Goal: Transaction & Acquisition: Purchase product/service

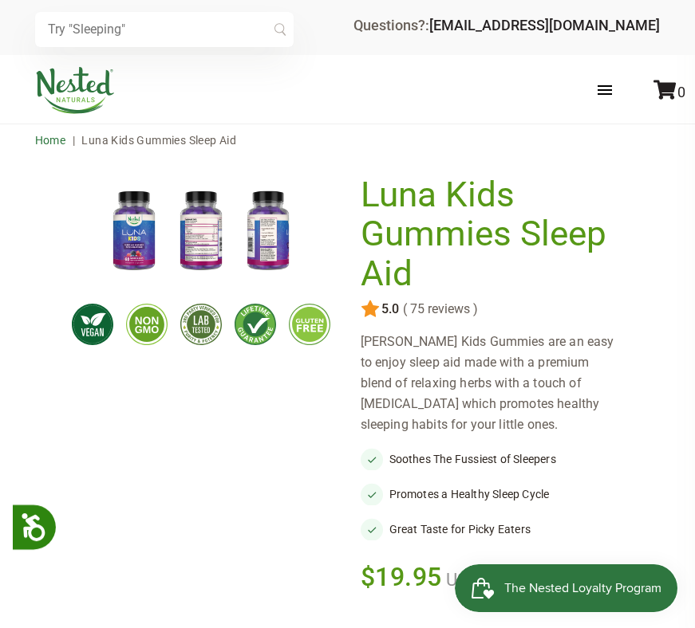
click at [54, 143] on link "Home" at bounding box center [50, 140] width 31 height 13
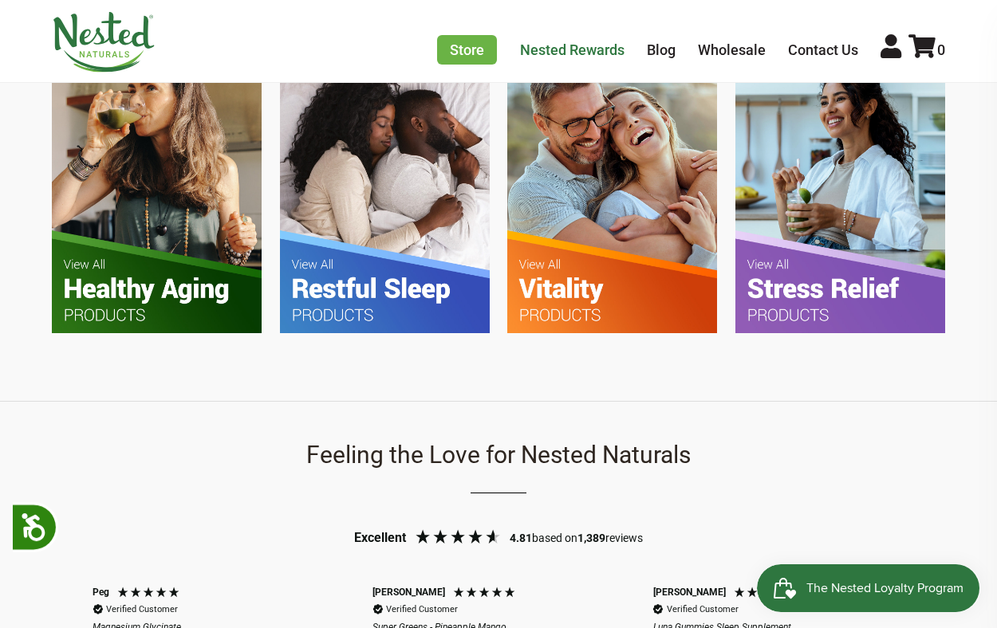
scroll to position [1016, 0]
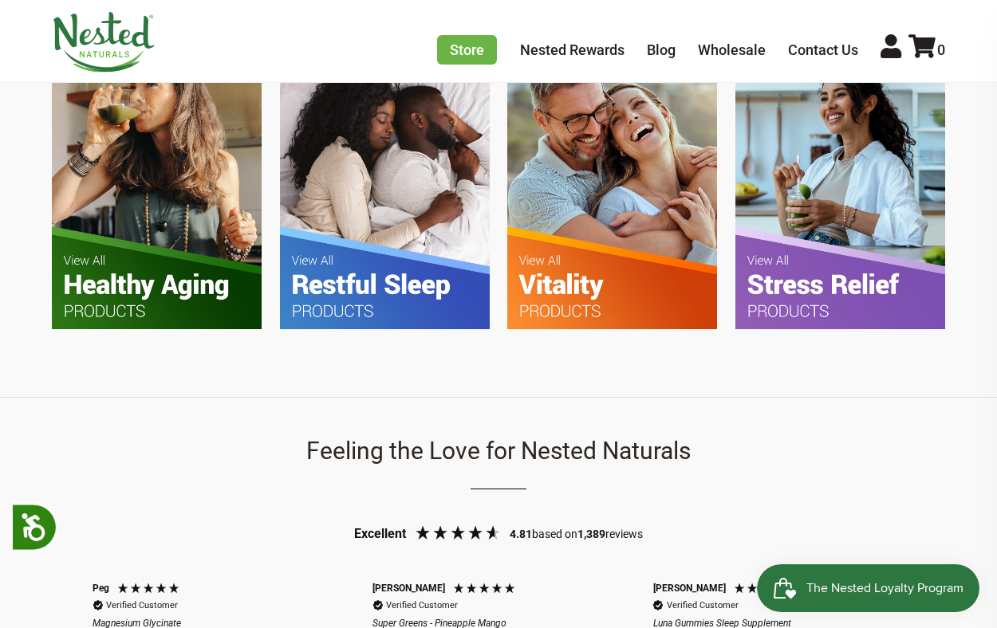
click at [346, 273] on img at bounding box center [385, 190] width 210 height 278
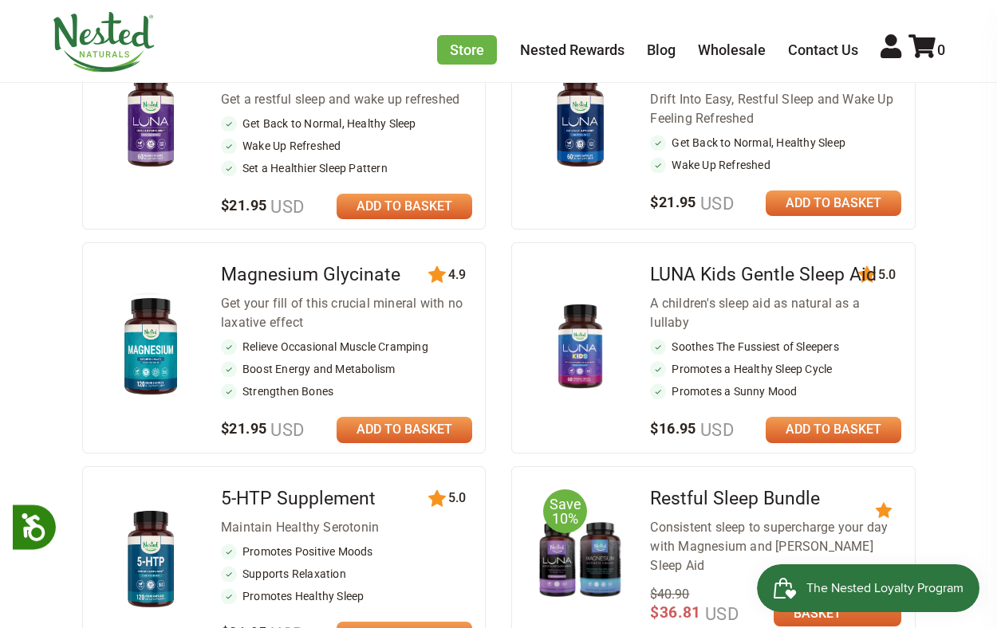
scroll to position [801, 0]
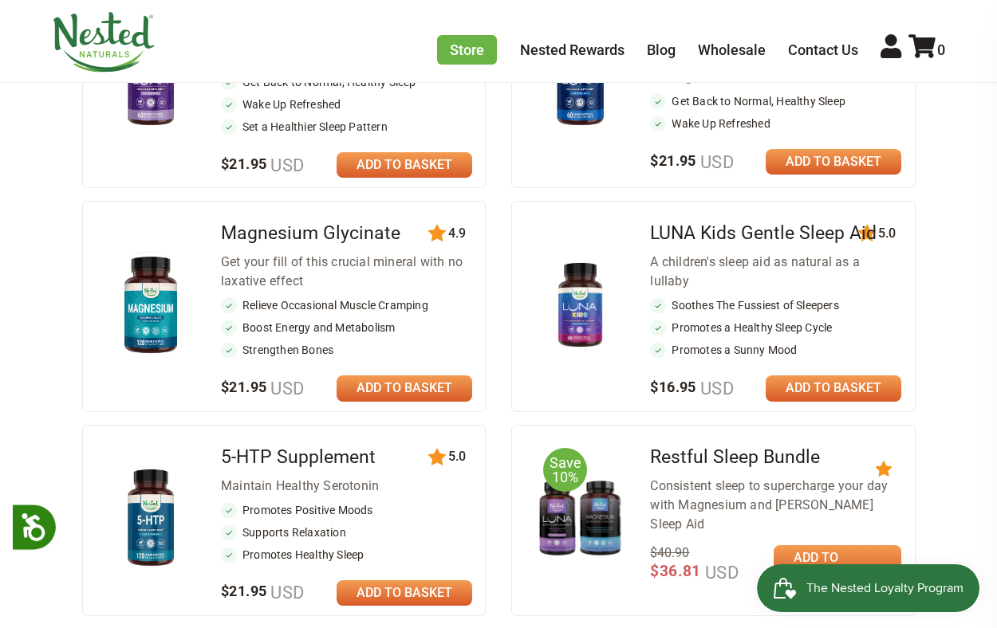
click at [804, 376] on link at bounding box center [833, 389] width 136 height 26
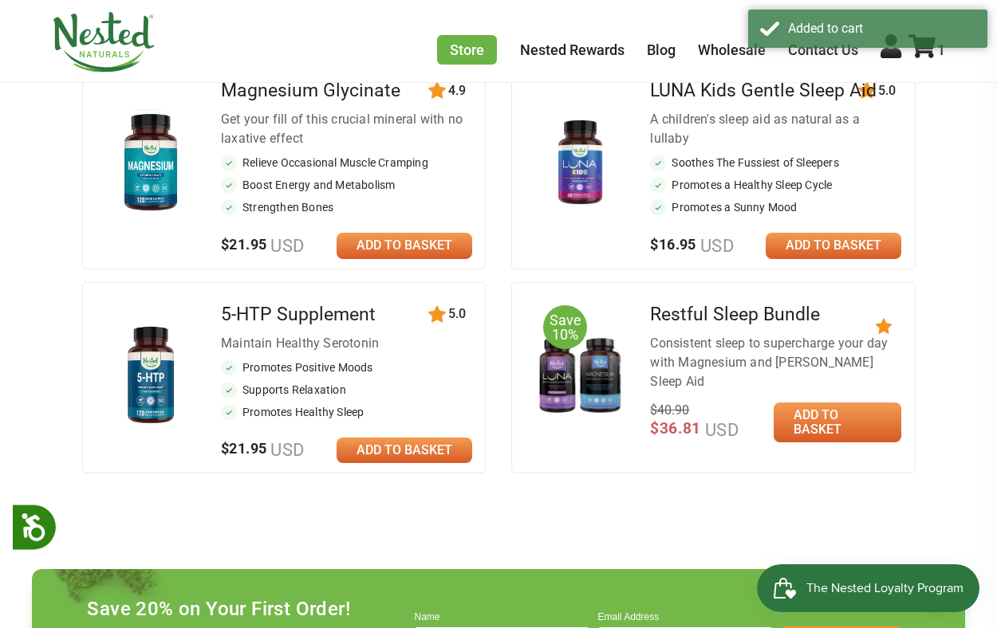
scroll to position [790, 0]
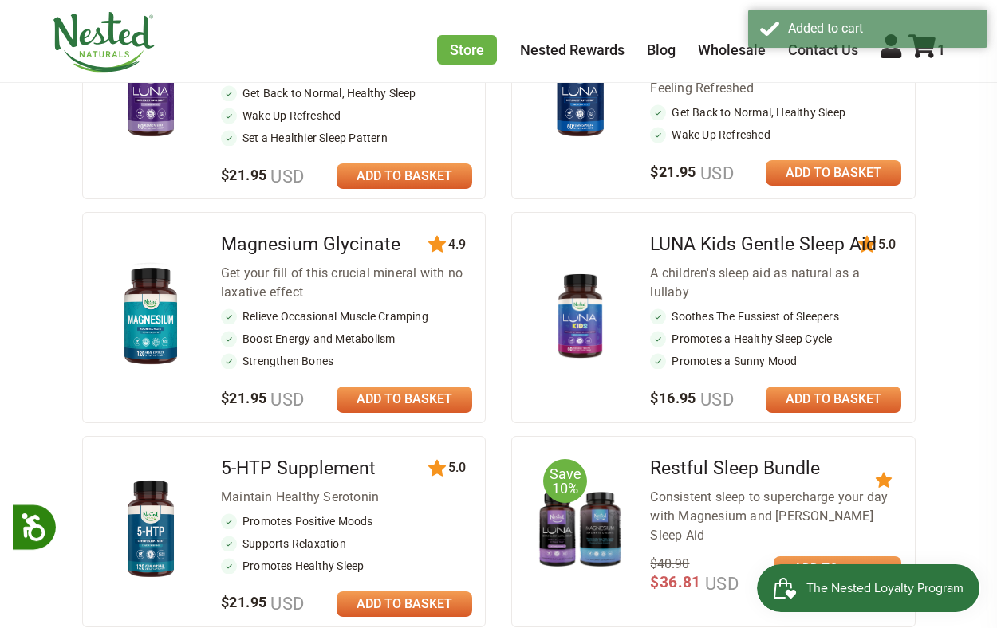
click at [824, 387] on link at bounding box center [833, 400] width 136 height 26
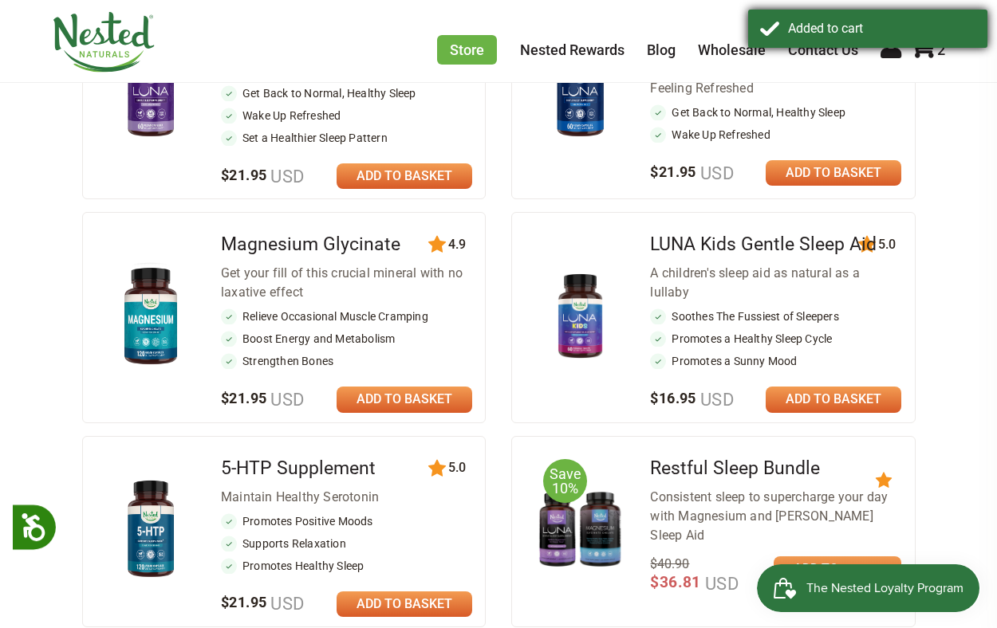
click at [928, 45] on div "Added to cart" at bounding box center [867, 29] width 239 height 38
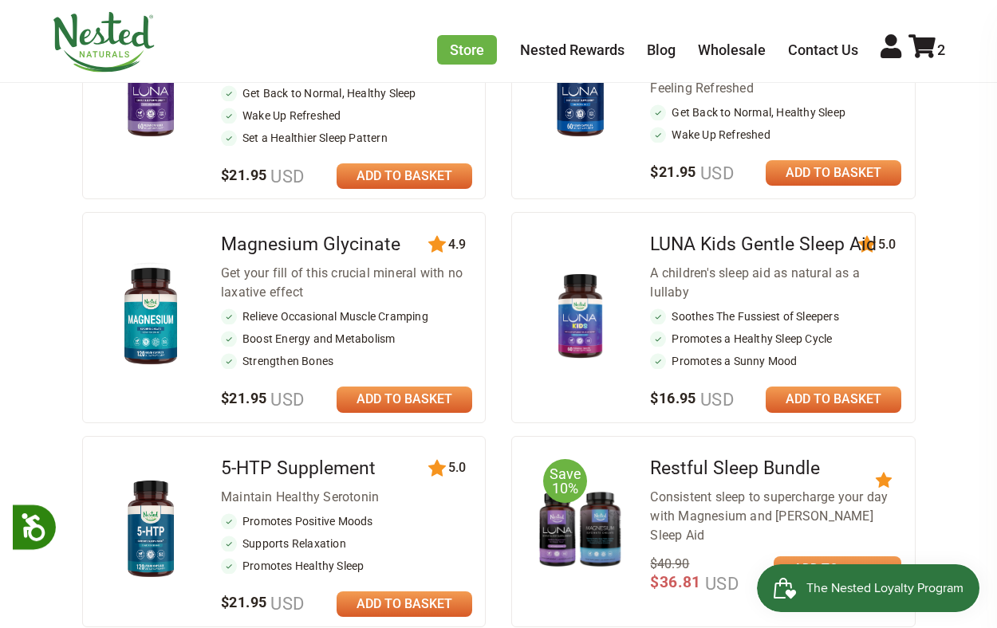
click at [580, 301] on img at bounding box center [579, 316] width 85 height 85
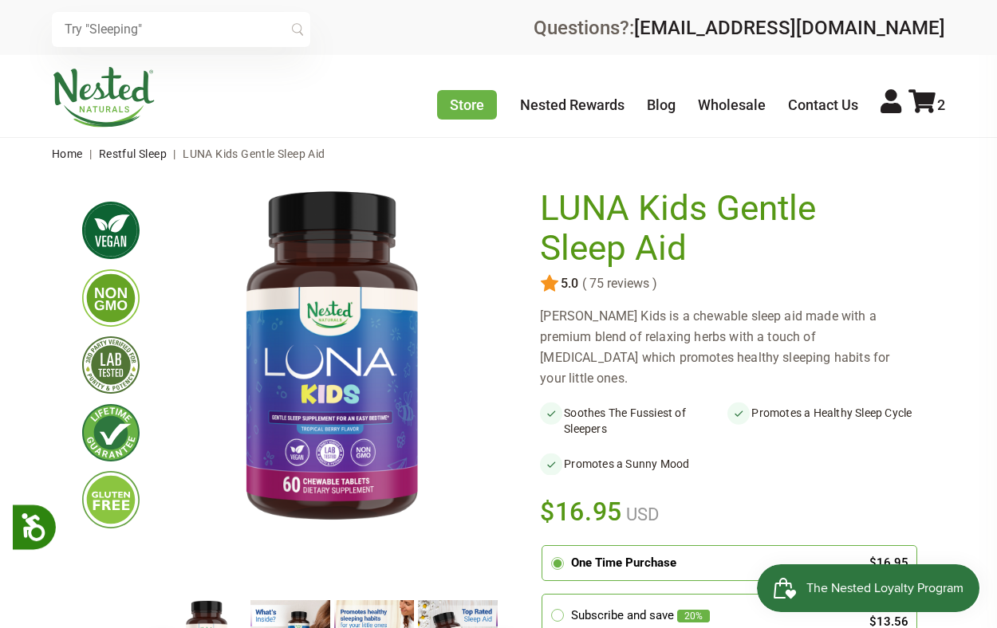
click at [296, 615] on img at bounding box center [290, 640] width 80 height 80
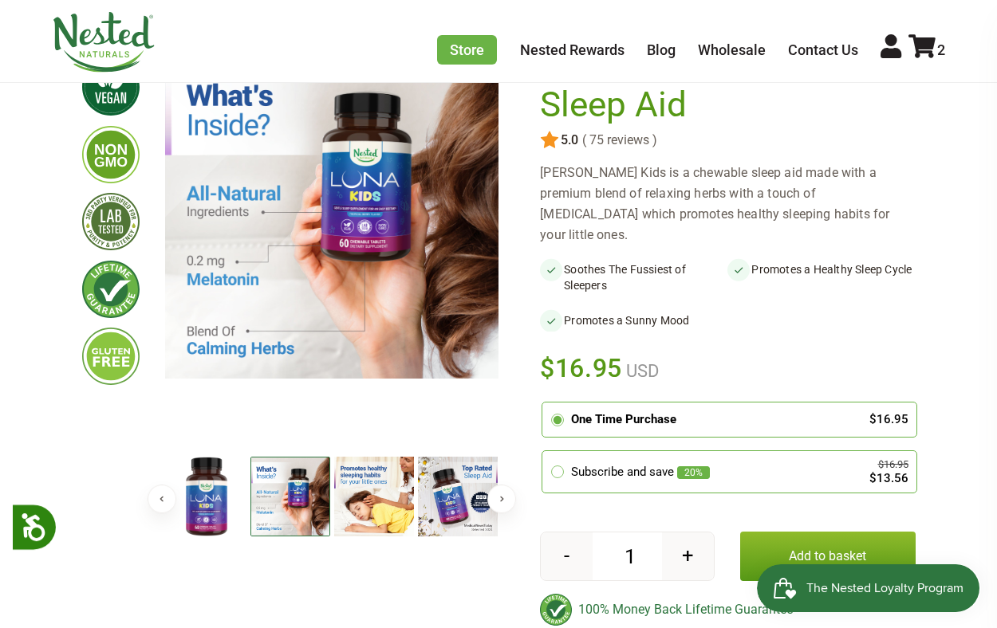
scroll to position [157, 0]
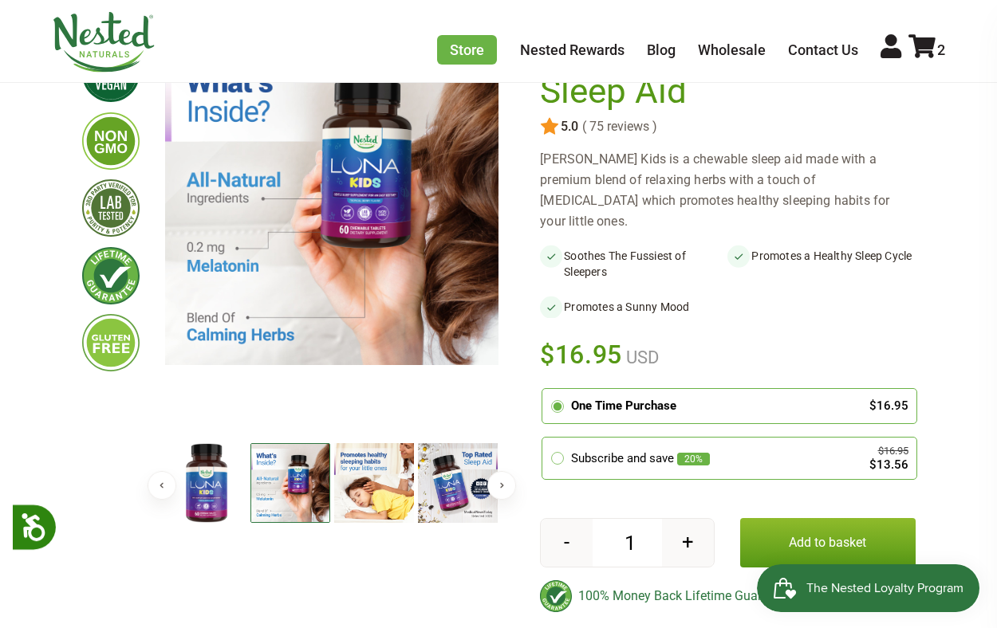
click at [376, 502] on img at bounding box center [374, 483] width 80 height 80
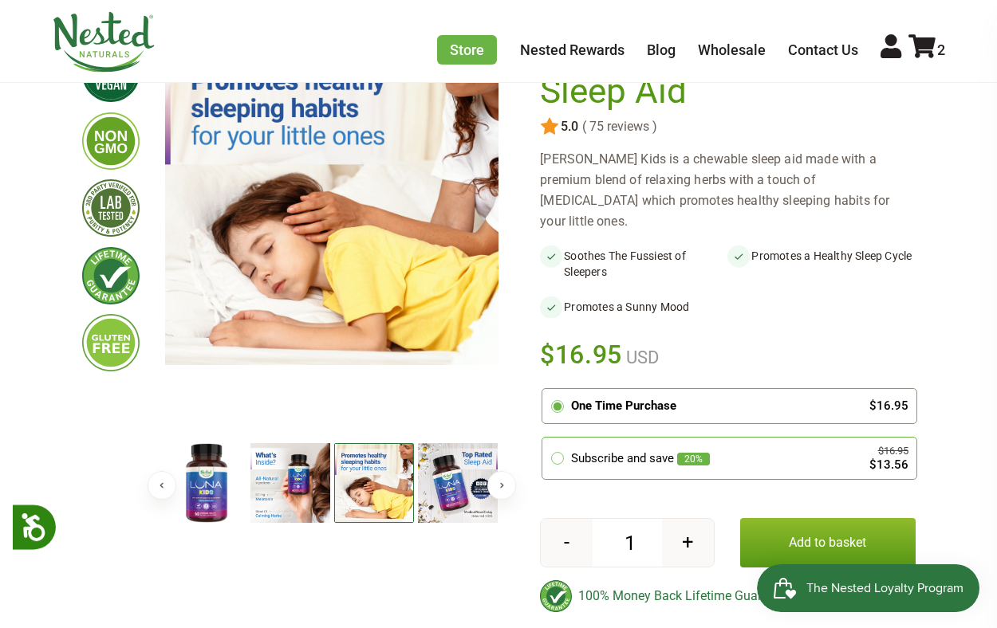
click at [430, 495] on img at bounding box center [458, 483] width 80 height 80
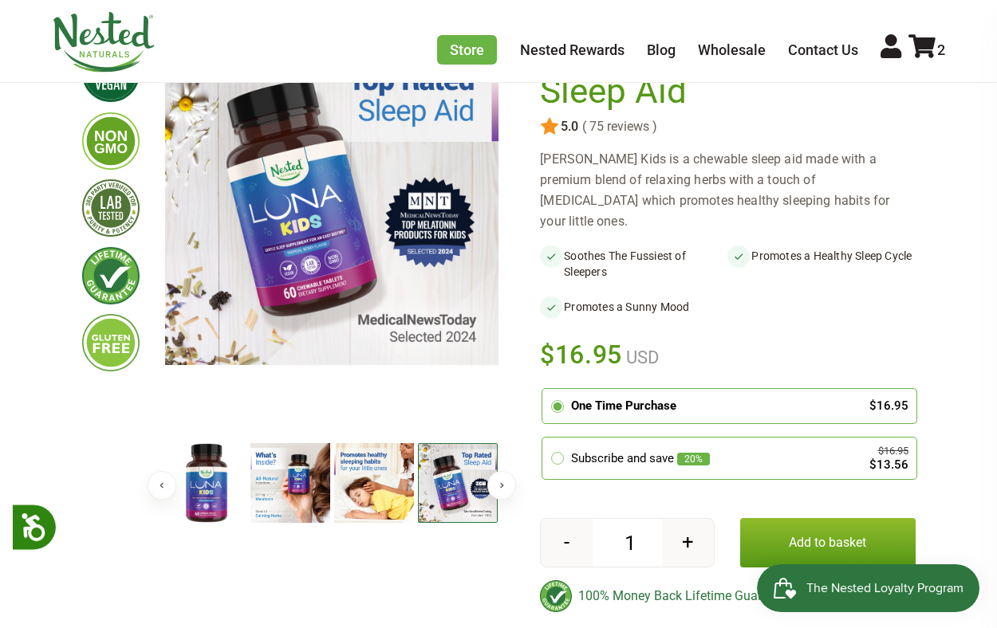
click at [469, 487] on img at bounding box center [458, 483] width 80 height 80
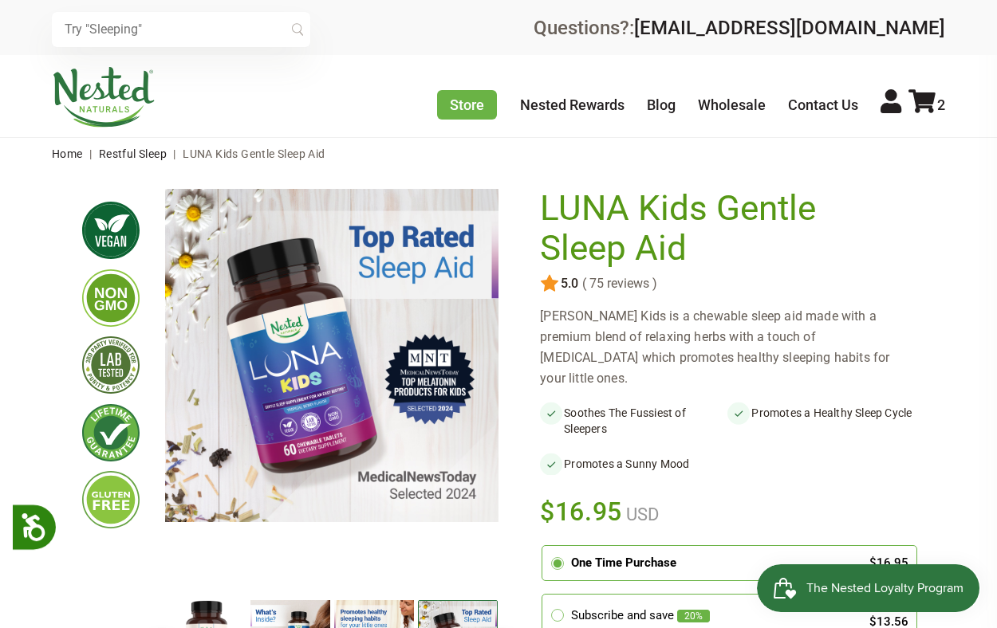
scroll to position [138, 0]
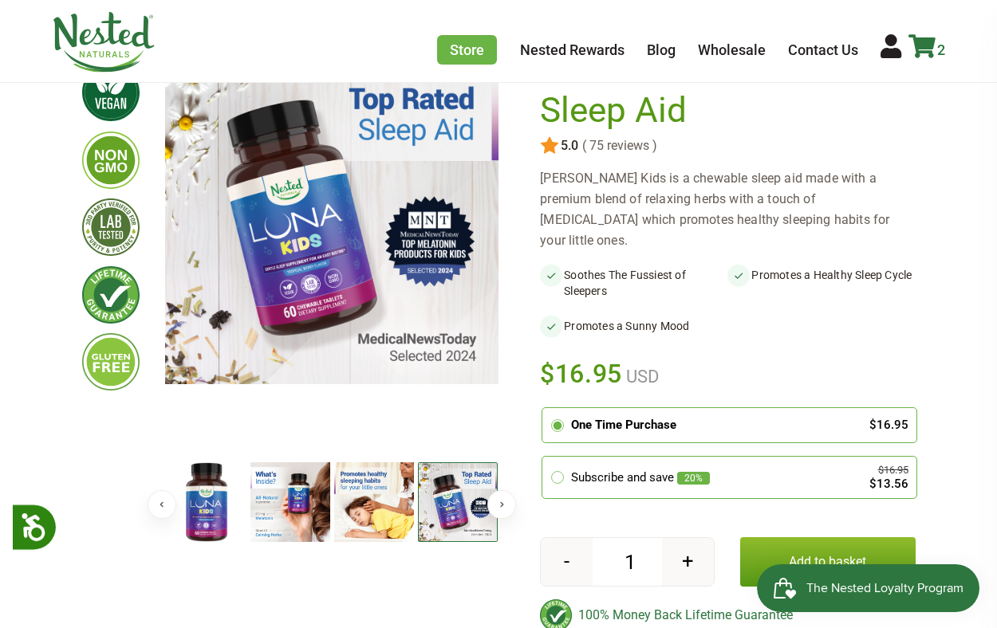
click at [928, 44] on icon at bounding box center [921, 46] width 27 height 24
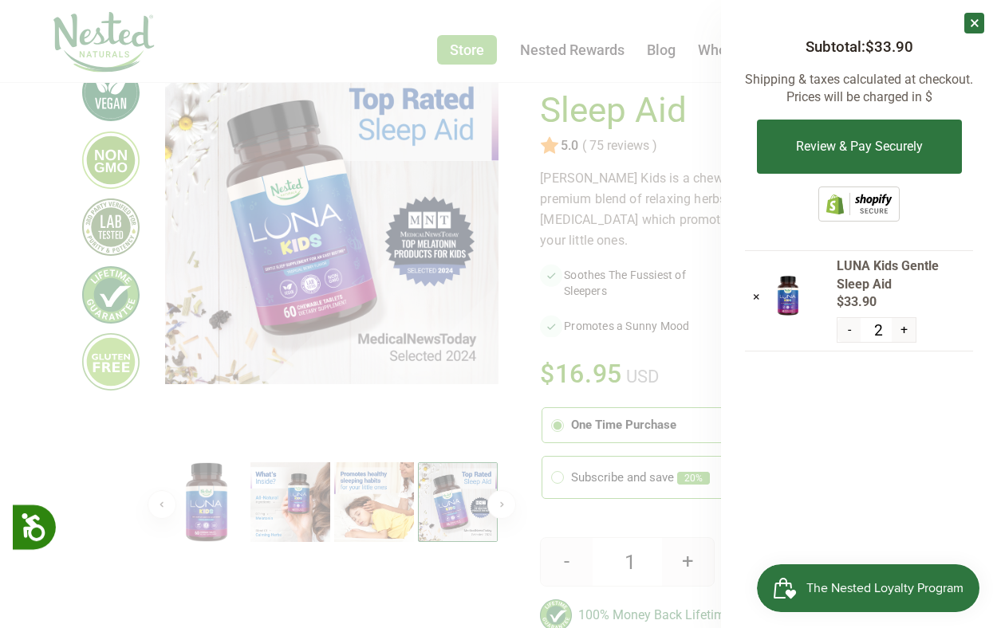
click at [860, 263] on span "LUNA Kids Gentle Sleep Aid" at bounding box center [904, 276] width 137 height 36
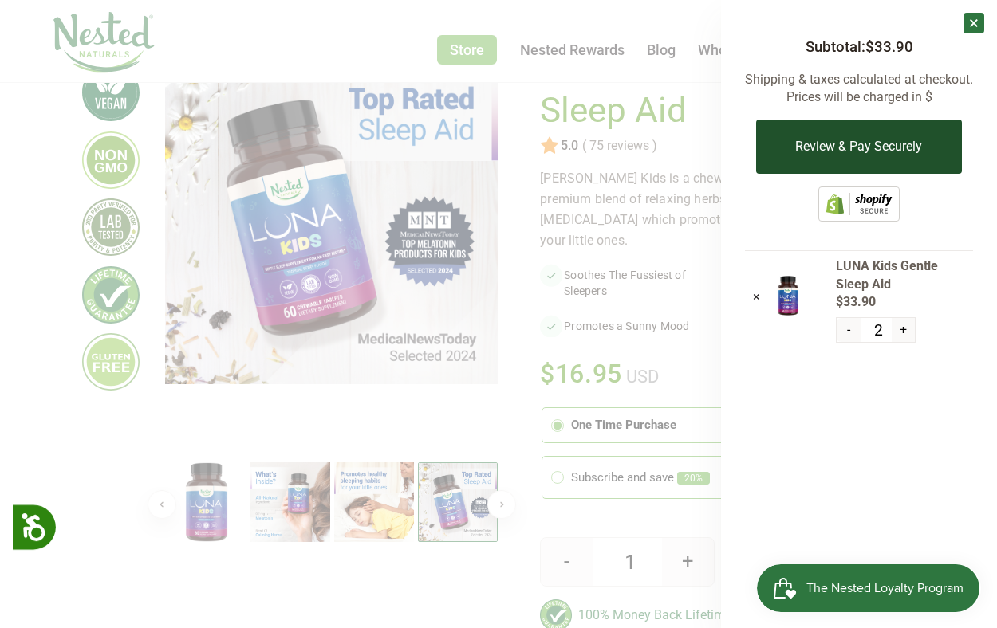
click at [841, 127] on button "Review & Pay Securely" at bounding box center [858, 147] width 205 height 54
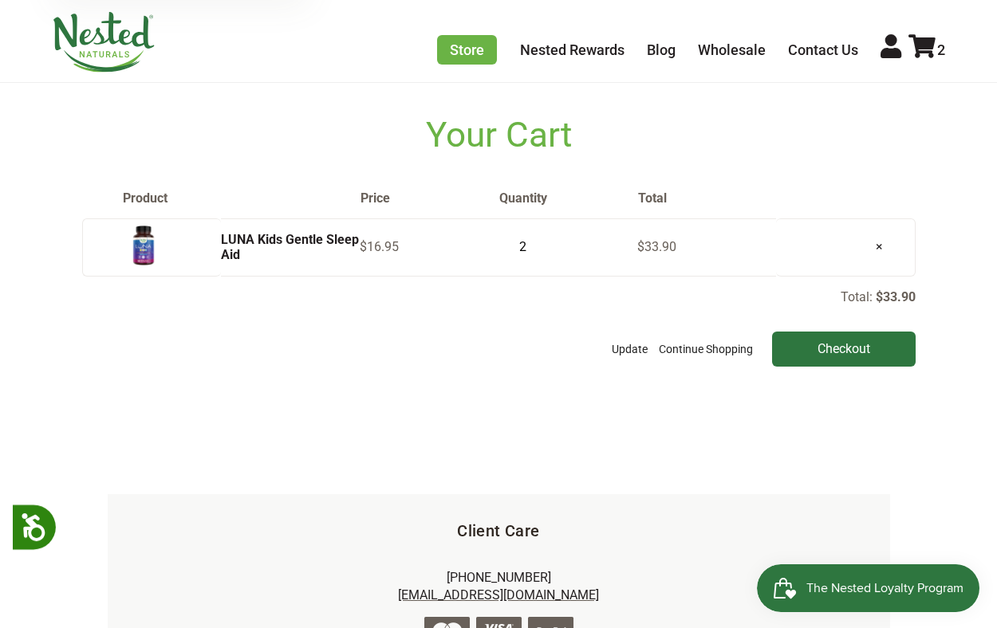
scroll to position [65, 0]
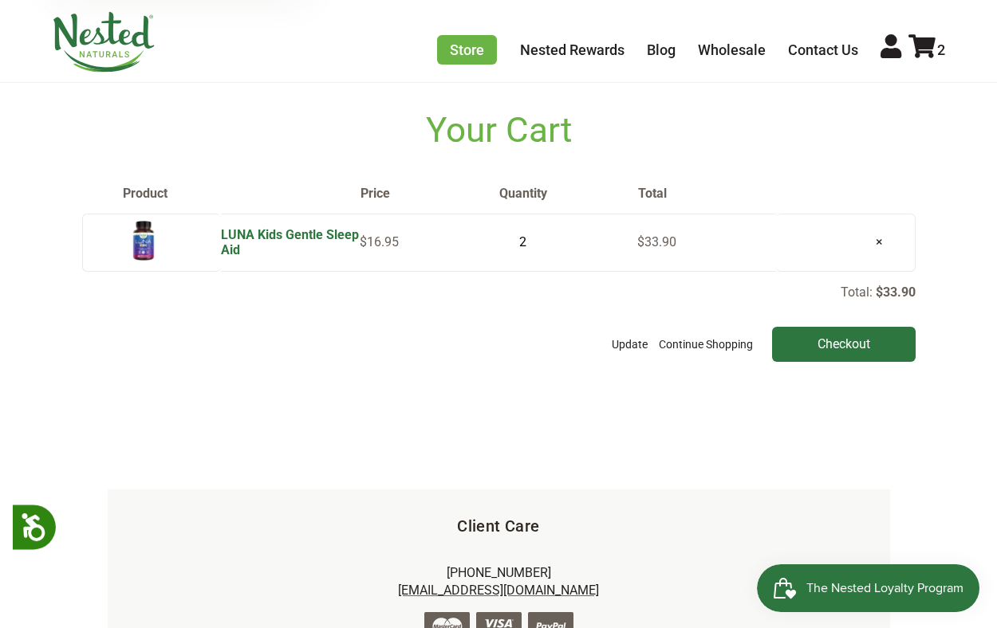
click at [285, 230] on link "LUNA Kids Gentle Sleep Aid" at bounding box center [290, 242] width 138 height 30
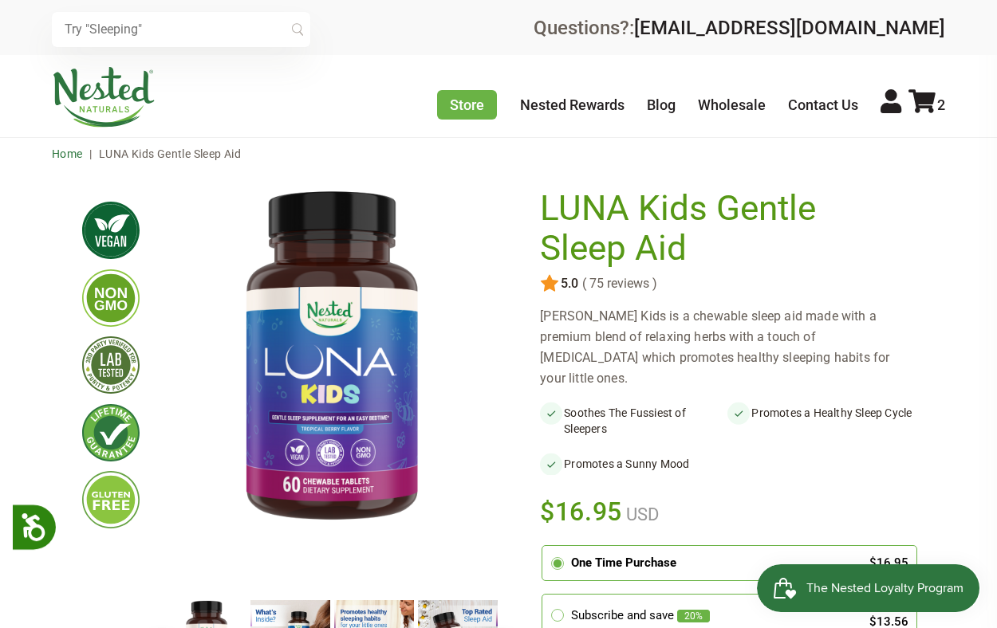
click at [73, 151] on link "Home" at bounding box center [67, 154] width 31 height 13
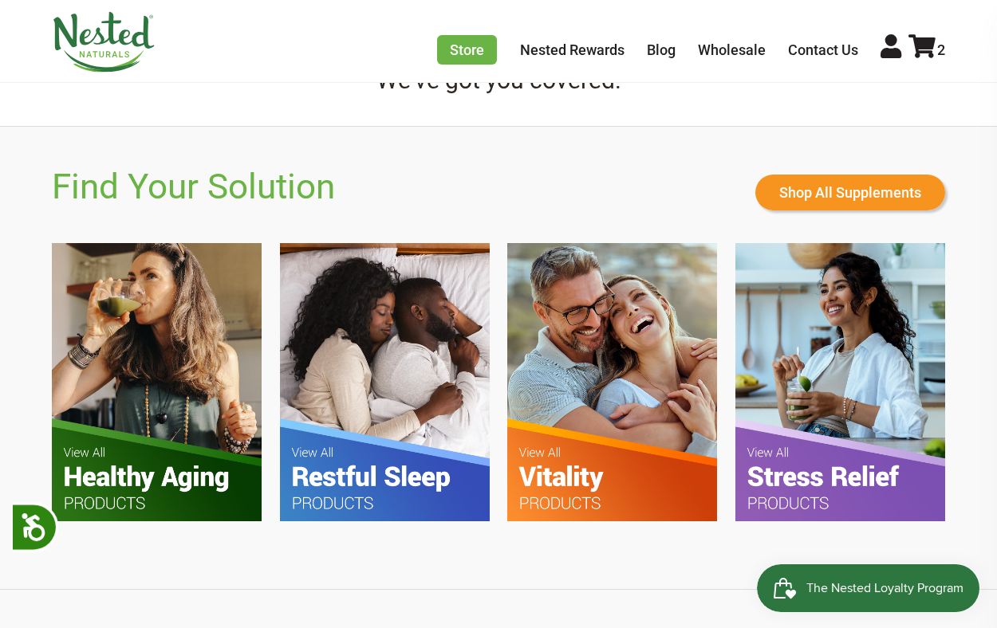
scroll to position [992, 0]
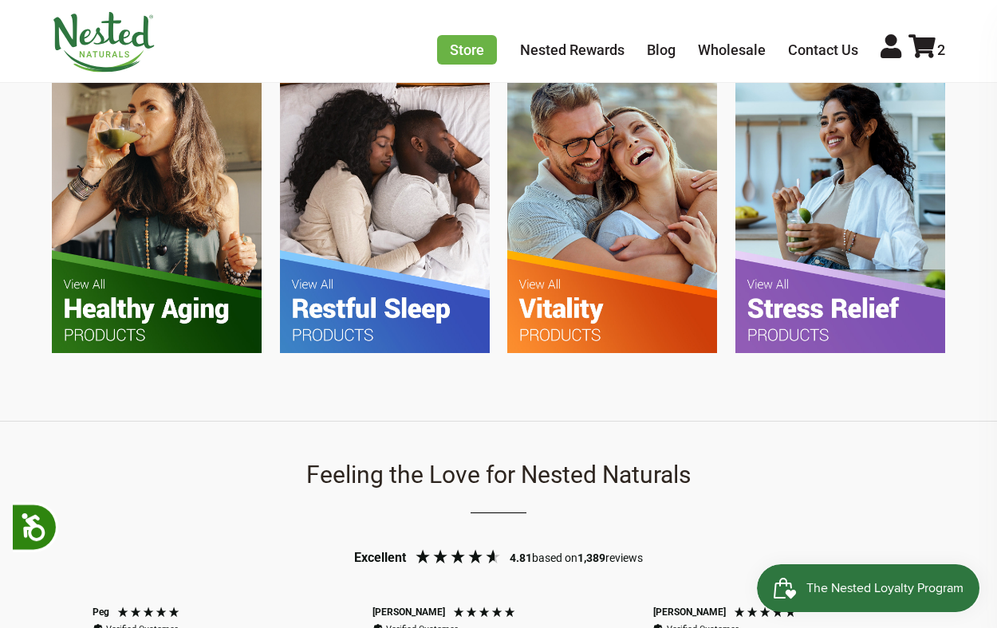
click at [388, 281] on img at bounding box center [385, 214] width 210 height 278
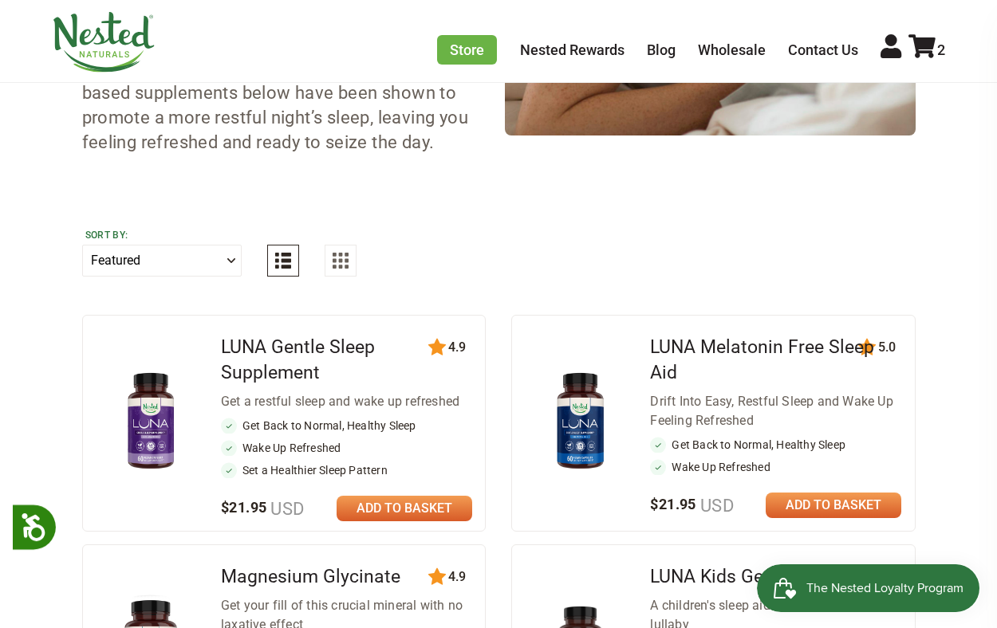
scroll to position [828, 0]
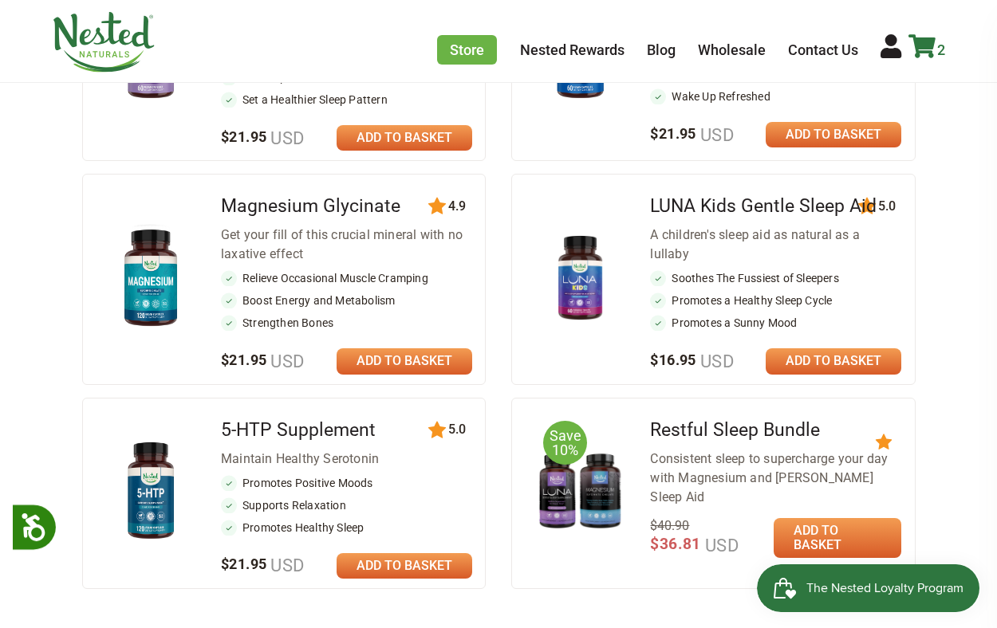
click at [934, 41] on icon at bounding box center [921, 46] width 27 height 24
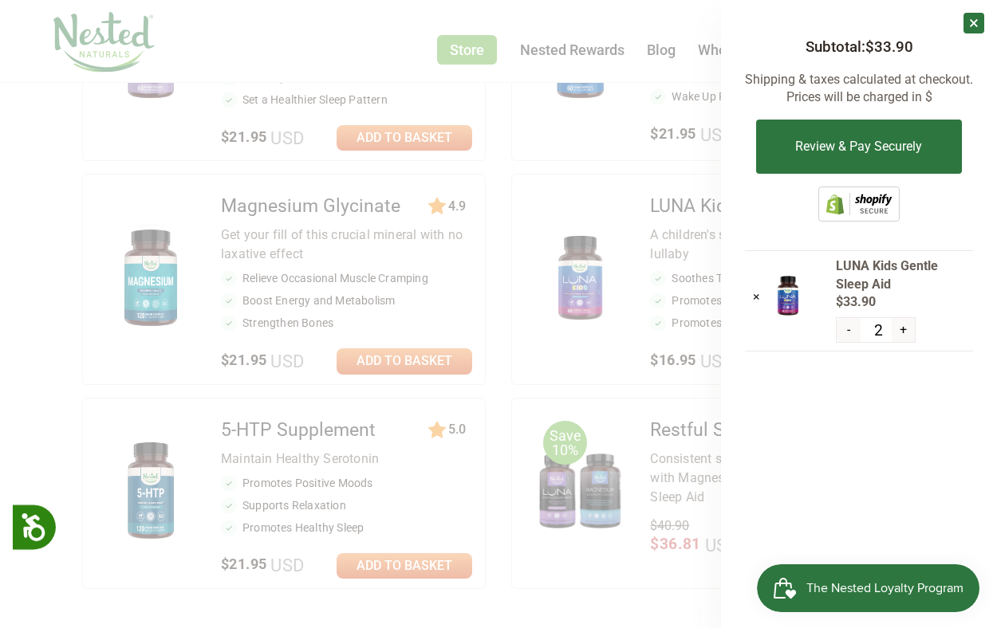
drag, startPoint x: 852, startPoint y: 596, endPoint x: 806, endPoint y: 395, distance: 205.4
click at [806, 565] on html "The Nested Loyalty Program" at bounding box center [869, 589] width 224 height 48
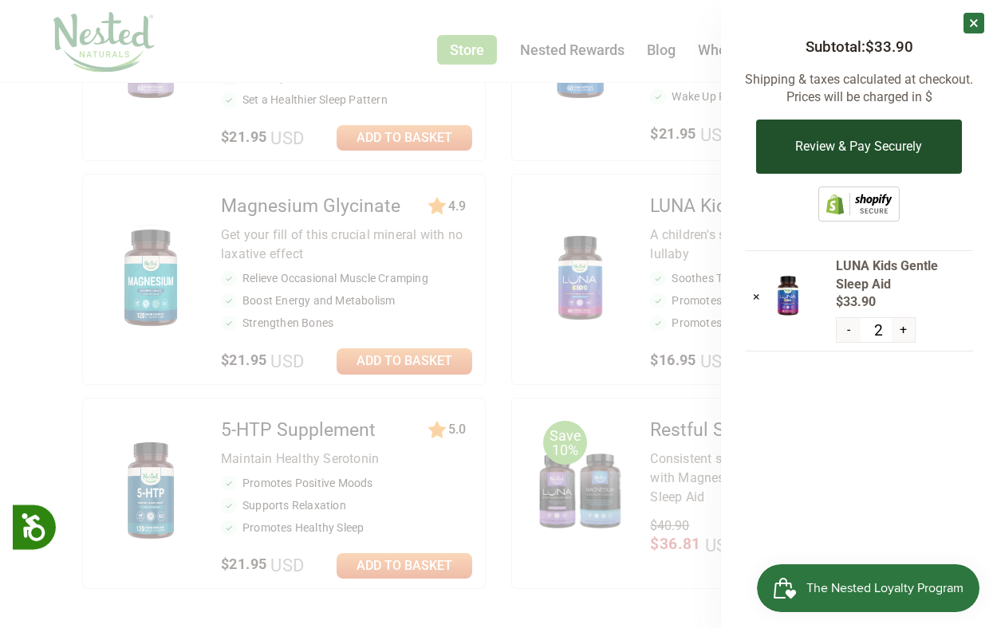
click at [848, 158] on button "Review & Pay Securely" at bounding box center [858, 147] width 205 height 54
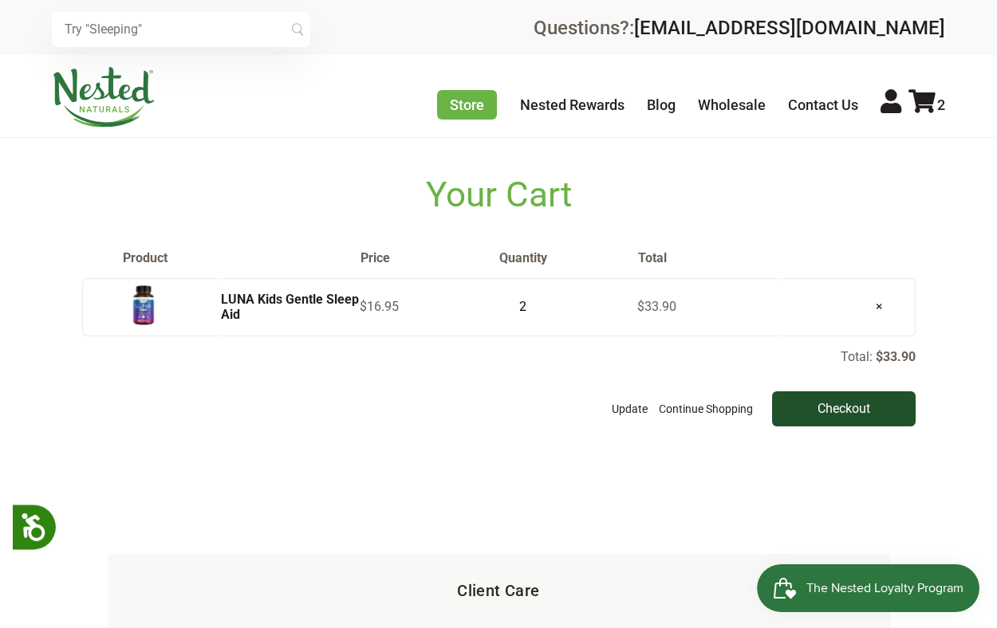
click at [829, 413] on input "Checkout" at bounding box center [844, 409] width 144 height 35
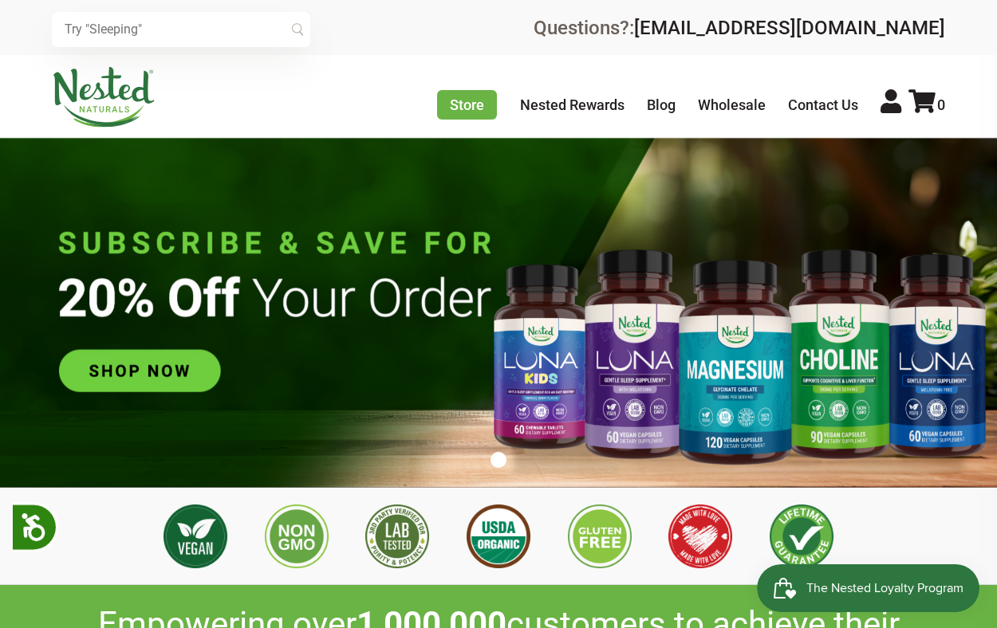
click at [199, 19] on input "text" at bounding box center [181, 29] width 258 height 35
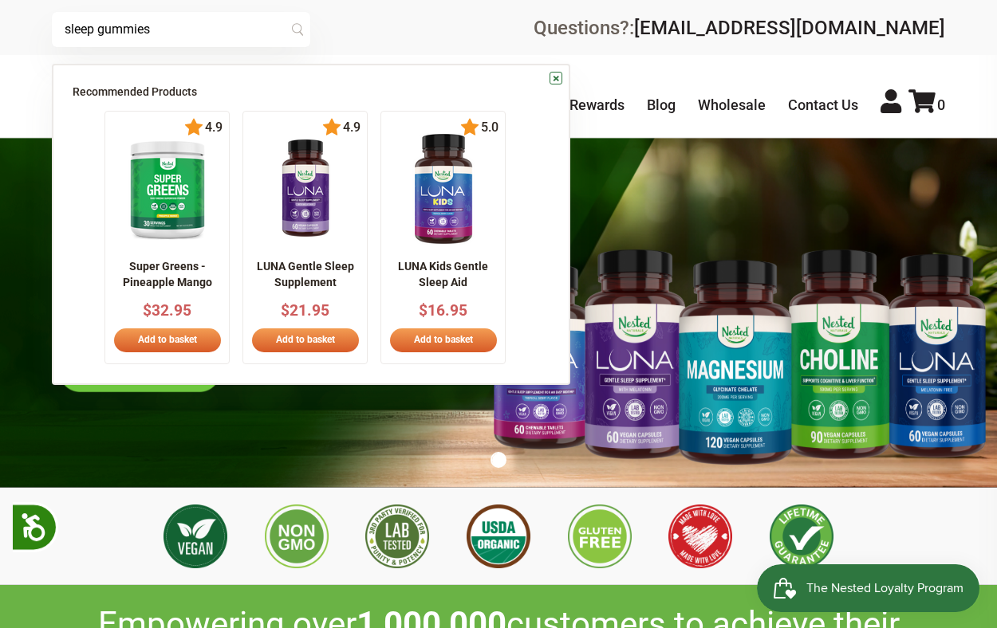
type input "sleep gummies"
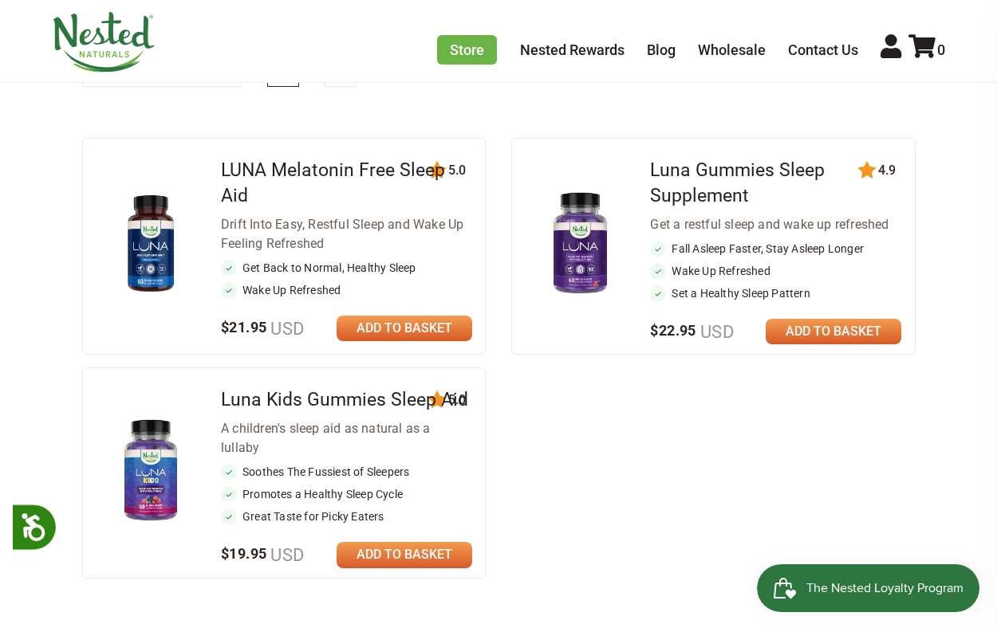
scroll to position [163, 0]
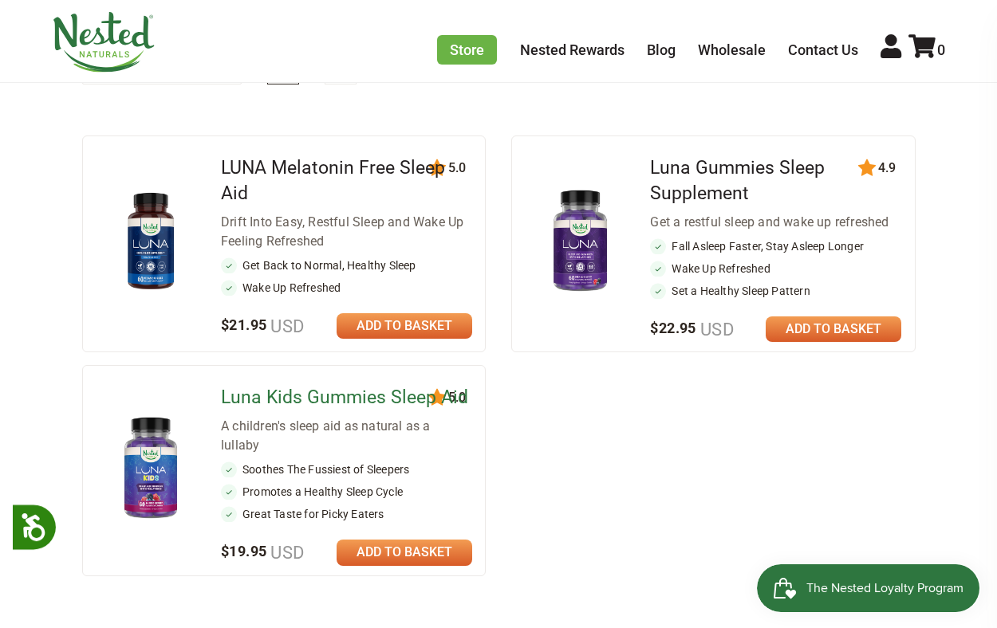
click at [282, 393] on link "Luna Kids Gummies Sleep Aid" at bounding box center [344, 398] width 247 height 22
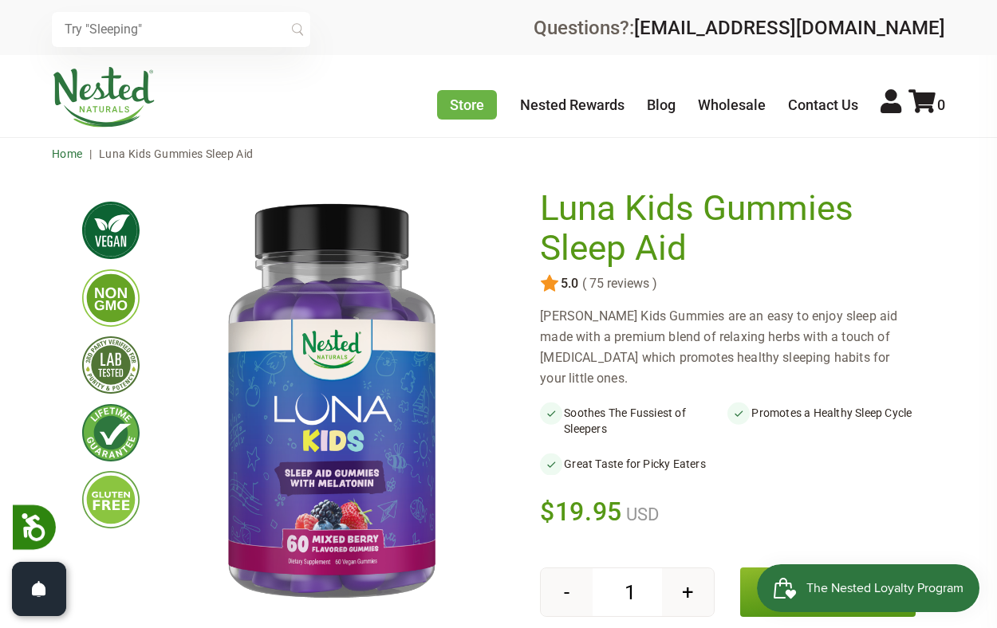
click at [64, 152] on link "Home" at bounding box center [67, 154] width 31 height 13
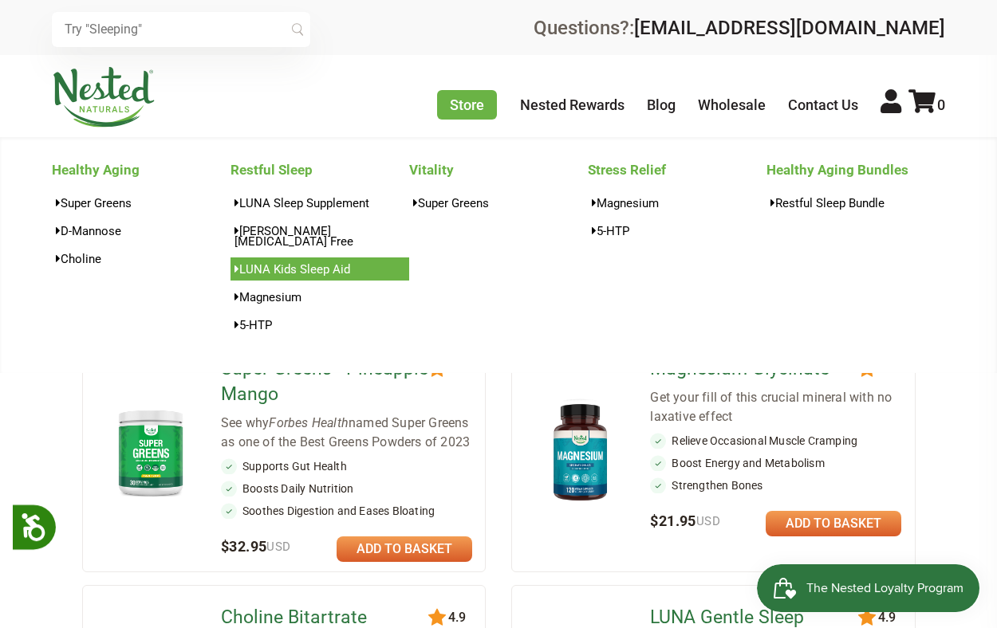
click at [263, 260] on link "LUNA Kids Sleep Aid" at bounding box center [319, 269] width 179 height 23
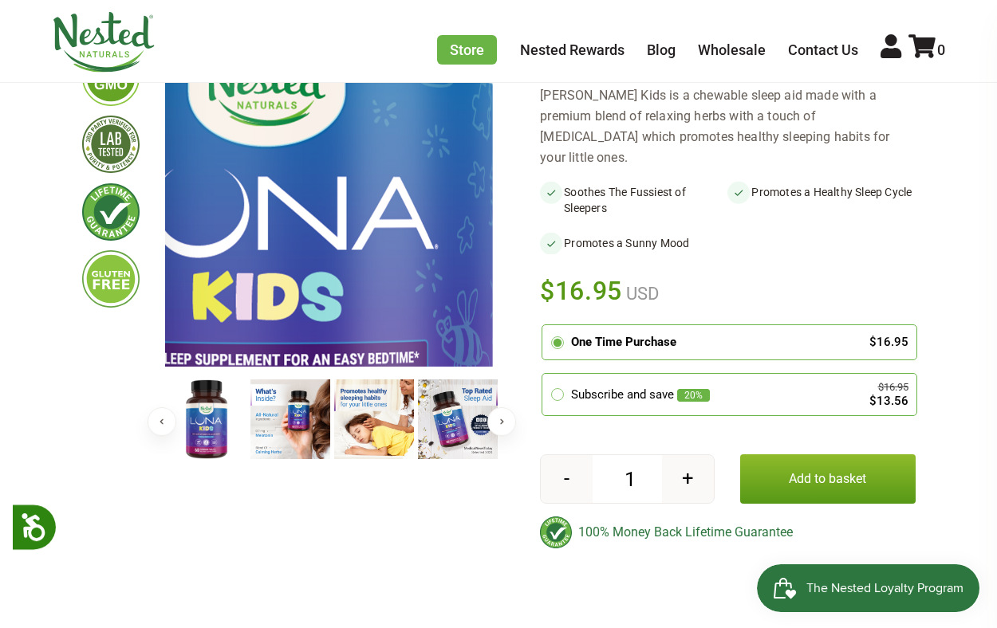
scroll to position [218, 0]
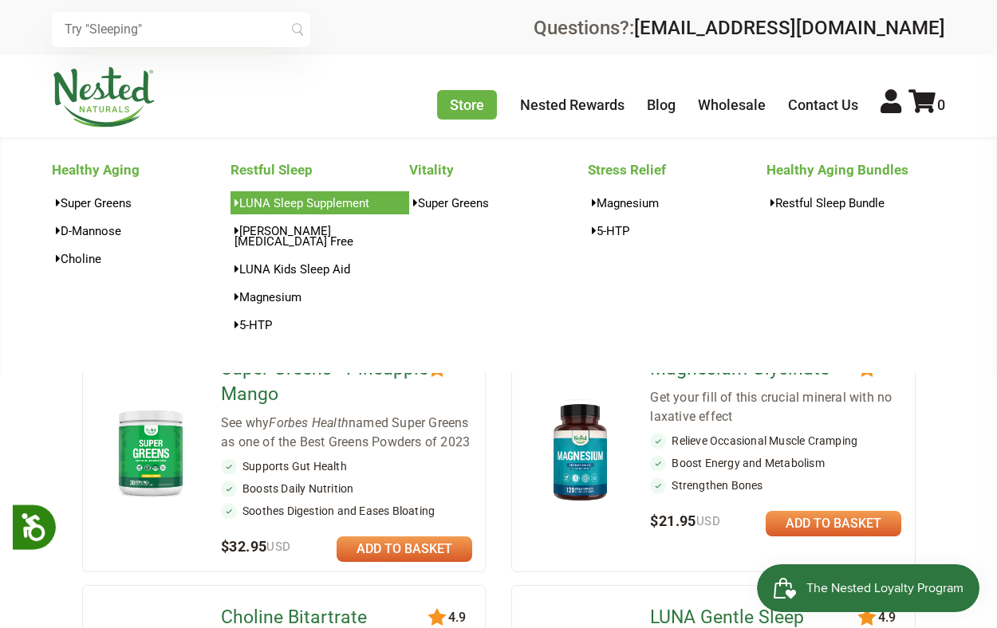
click at [244, 209] on link "LUNA Sleep Supplement" at bounding box center [319, 202] width 179 height 23
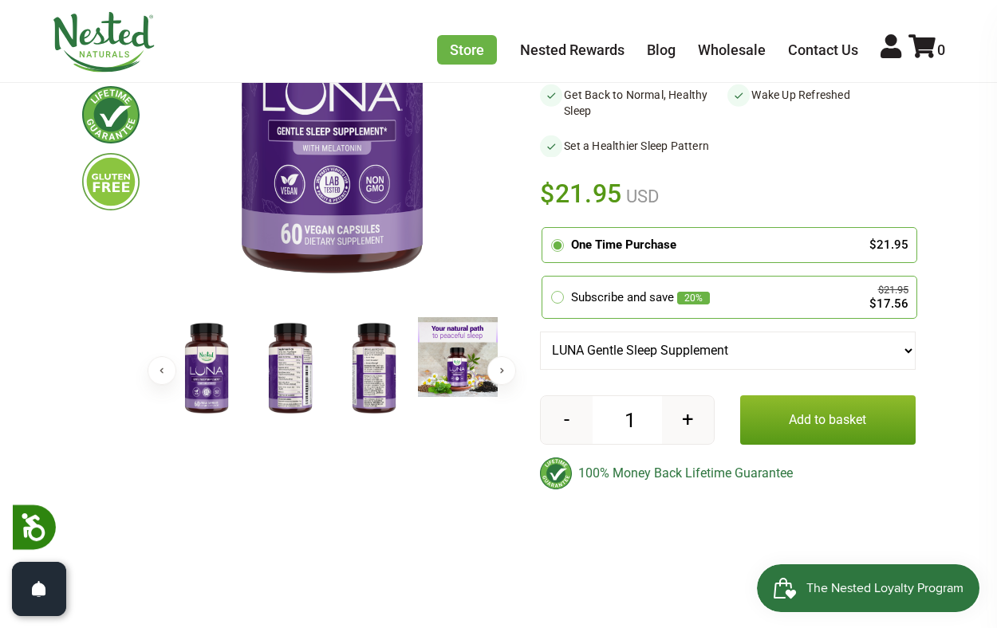
scroll to position [303, 0]
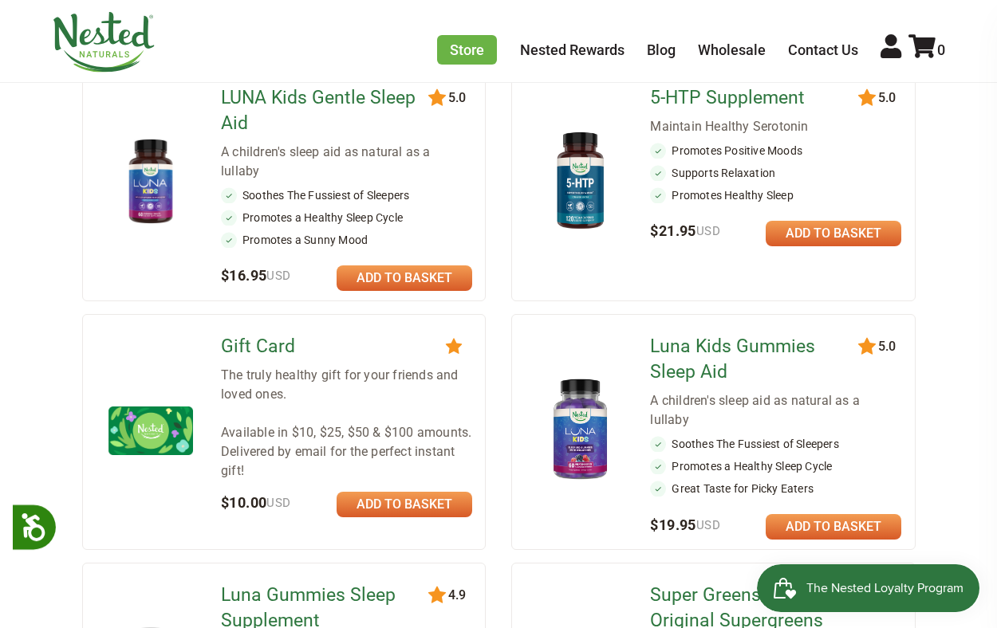
scroll to position [950, 0]
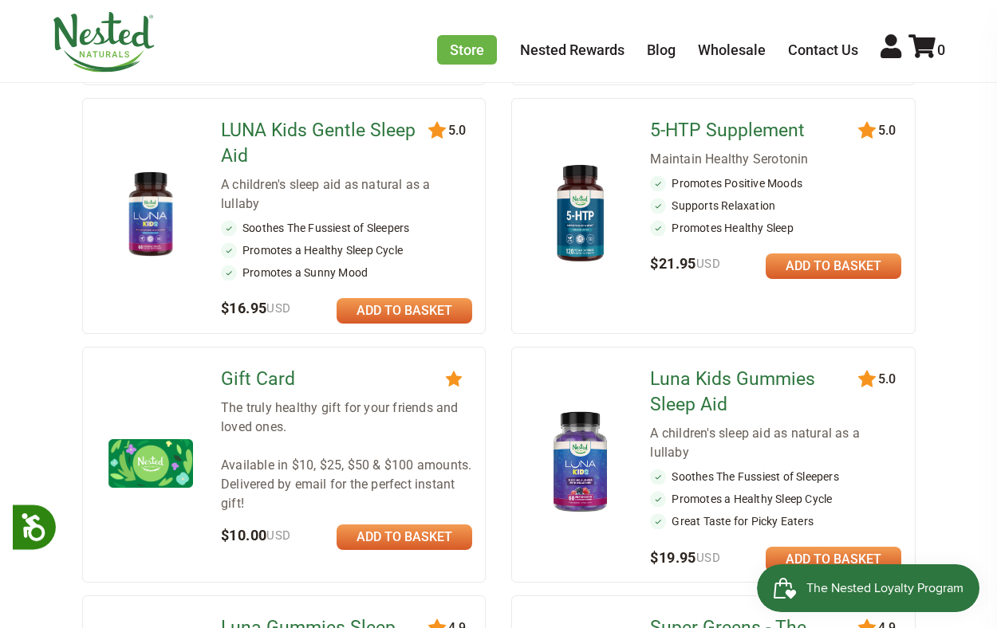
click at [154, 222] on img at bounding box center [150, 213] width 85 height 85
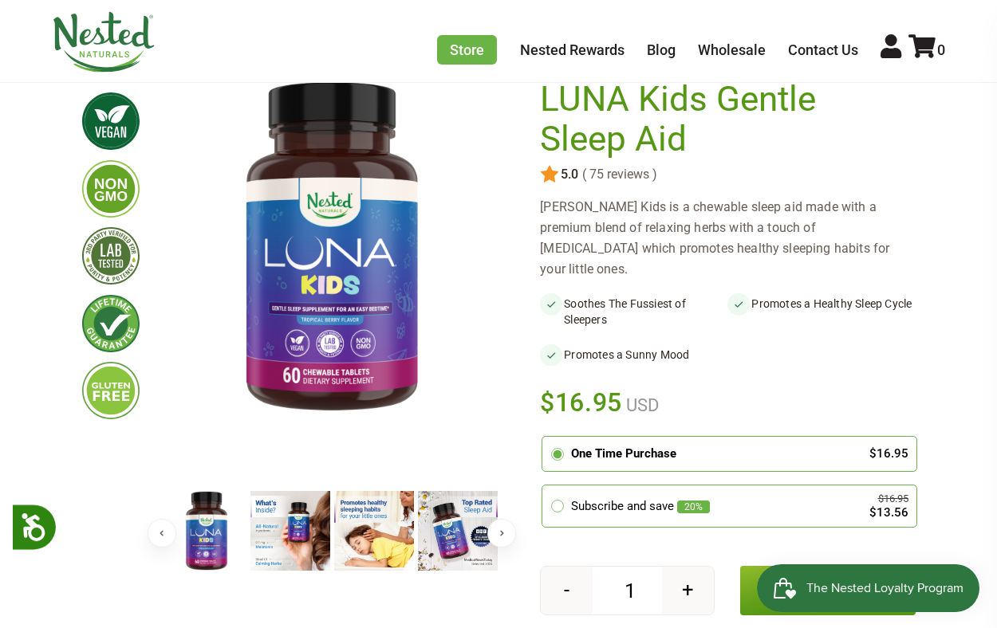
scroll to position [282, 0]
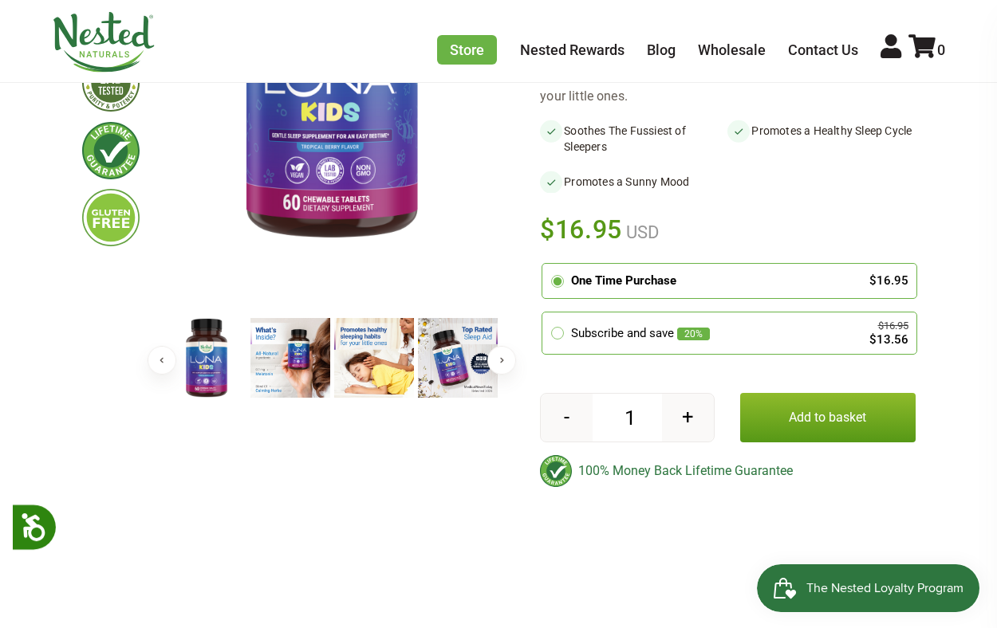
click at [297, 352] on img at bounding box center [290, 358] width 80 height 80
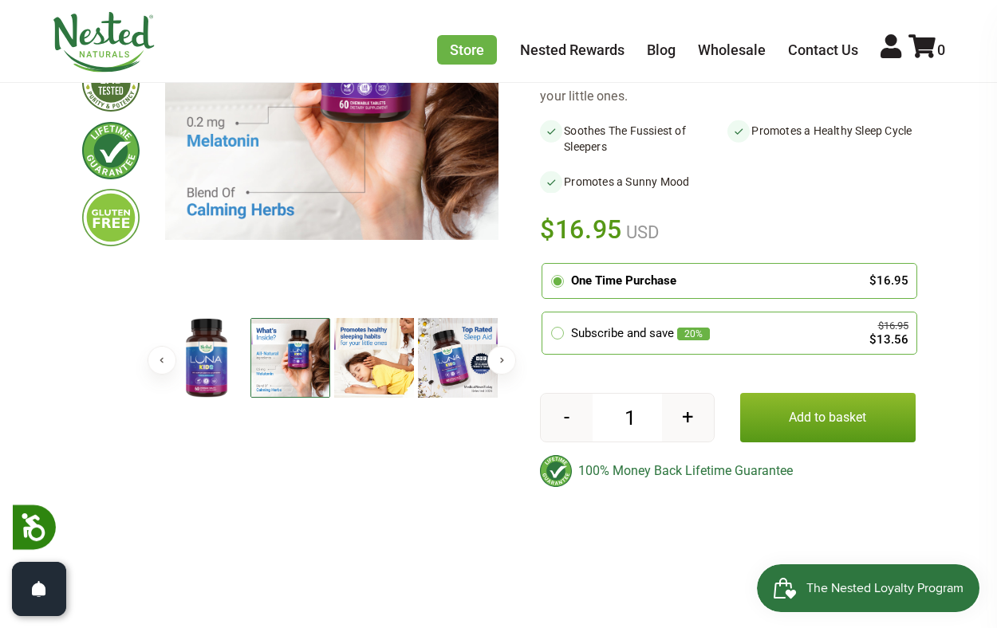
click at [378, 356] on img at bounding box center [374, 358] width 80 height 80
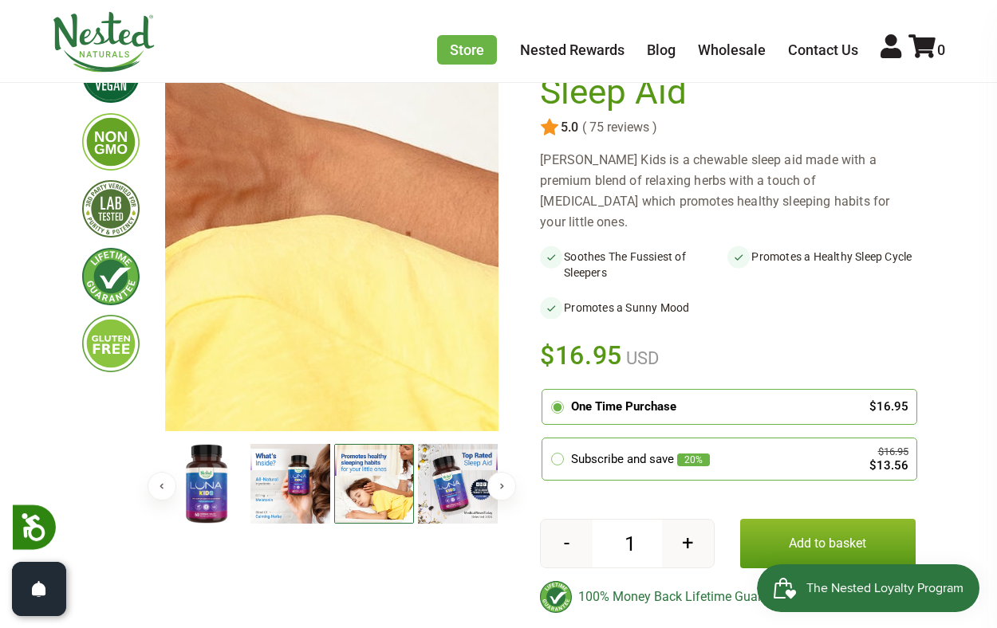
scroll to position [157, 0]
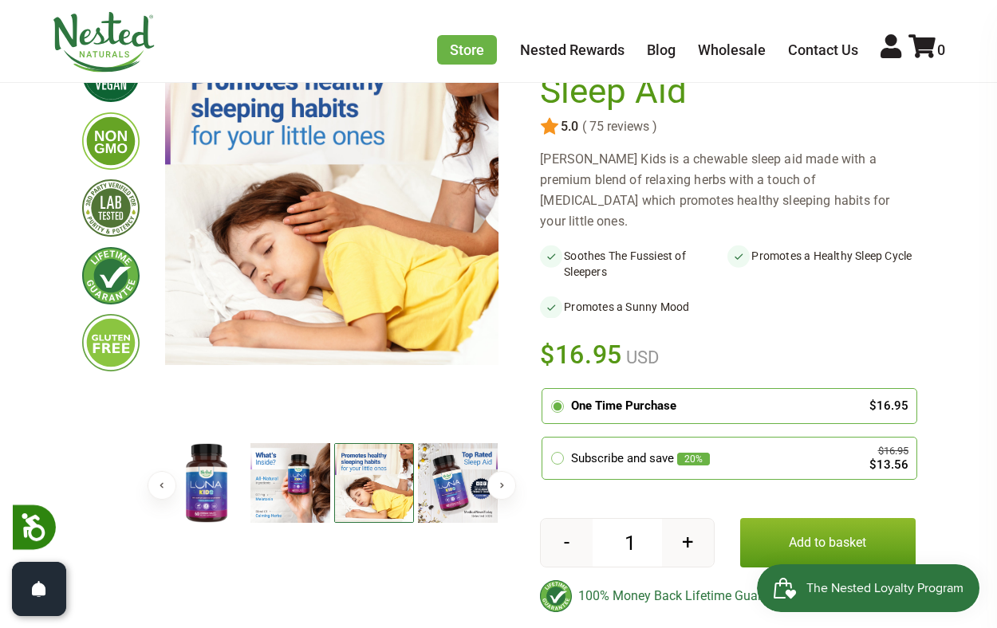
click at [466, 506] on img at bounding box center [458, 483] width 80 height 80
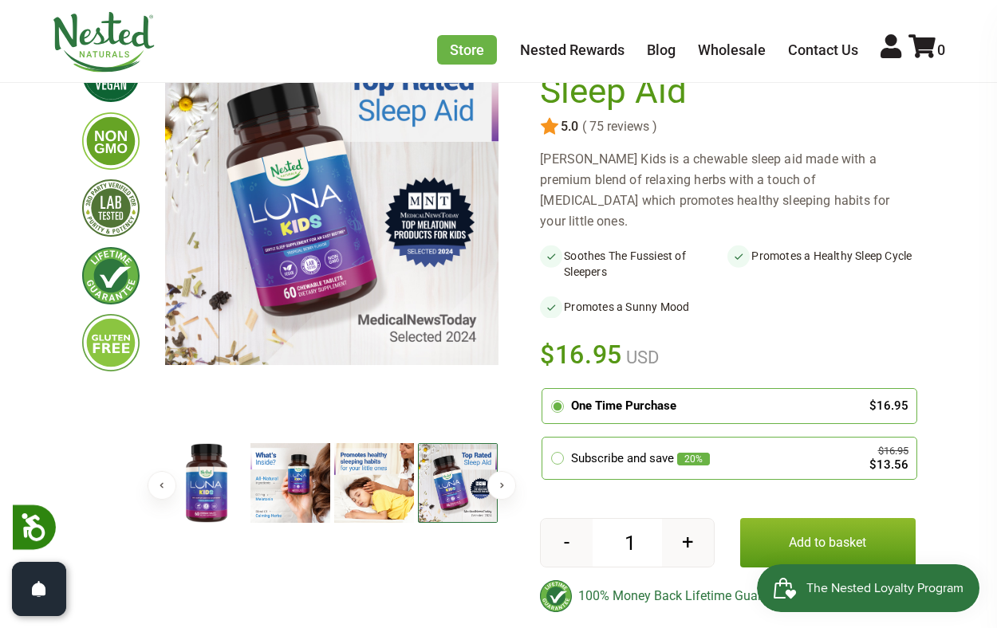
click at [498, 479] on button "Next" at bounding box center [501, 485] width 29 height 29
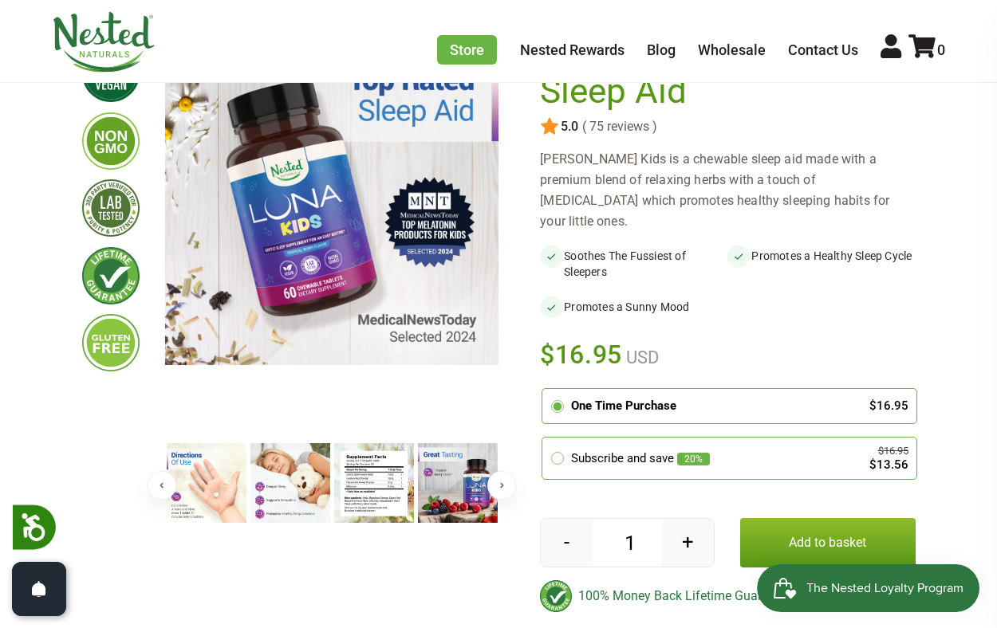
click at [380, 485] on img at bounding box center [374, 483] width 80 height 80
